Goal: Navigation & Orientation: Find specific page/section

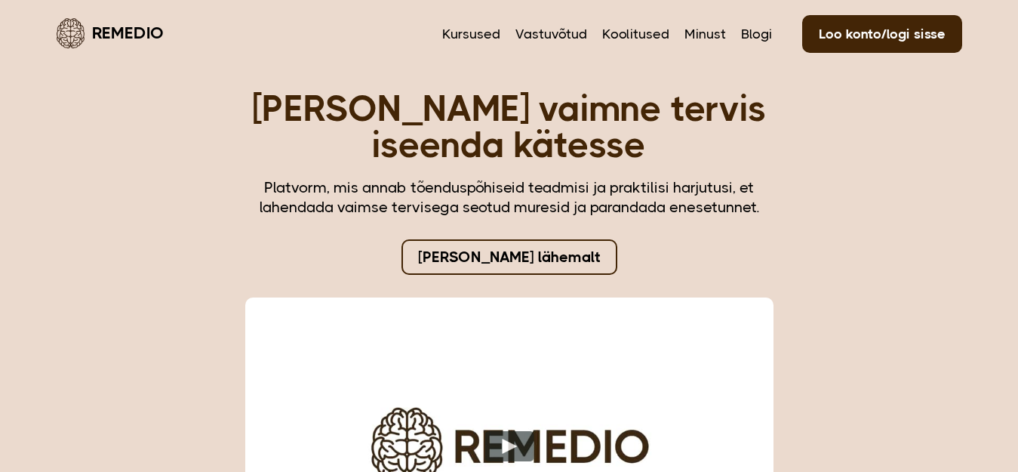
click at [505, 250] on link "[PERSON_NAME] lähemalt" at bounding box center [510, 256] width 216 height 35
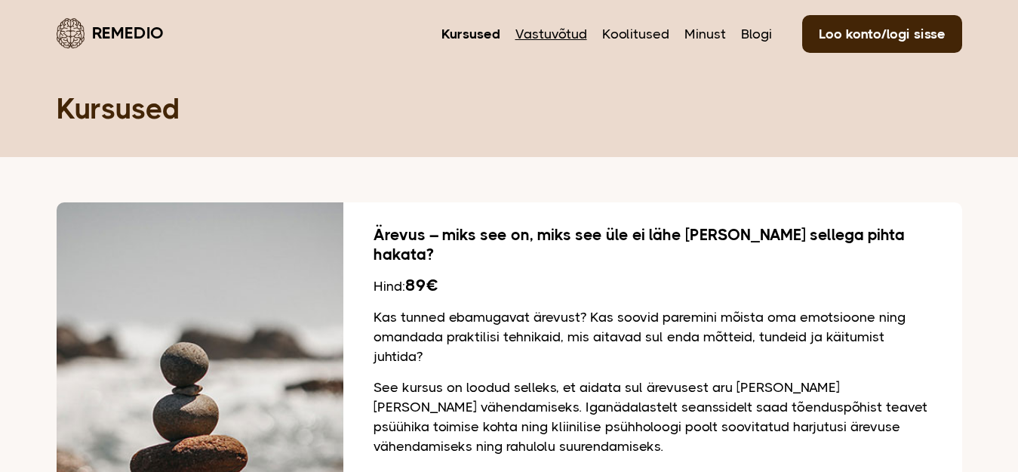
click at [550, 35] on link "Vastuvõtud" at bounding box center [552, 34] width 72 height 20
